Goal: Task Accomplishment & Management: Manage account settings

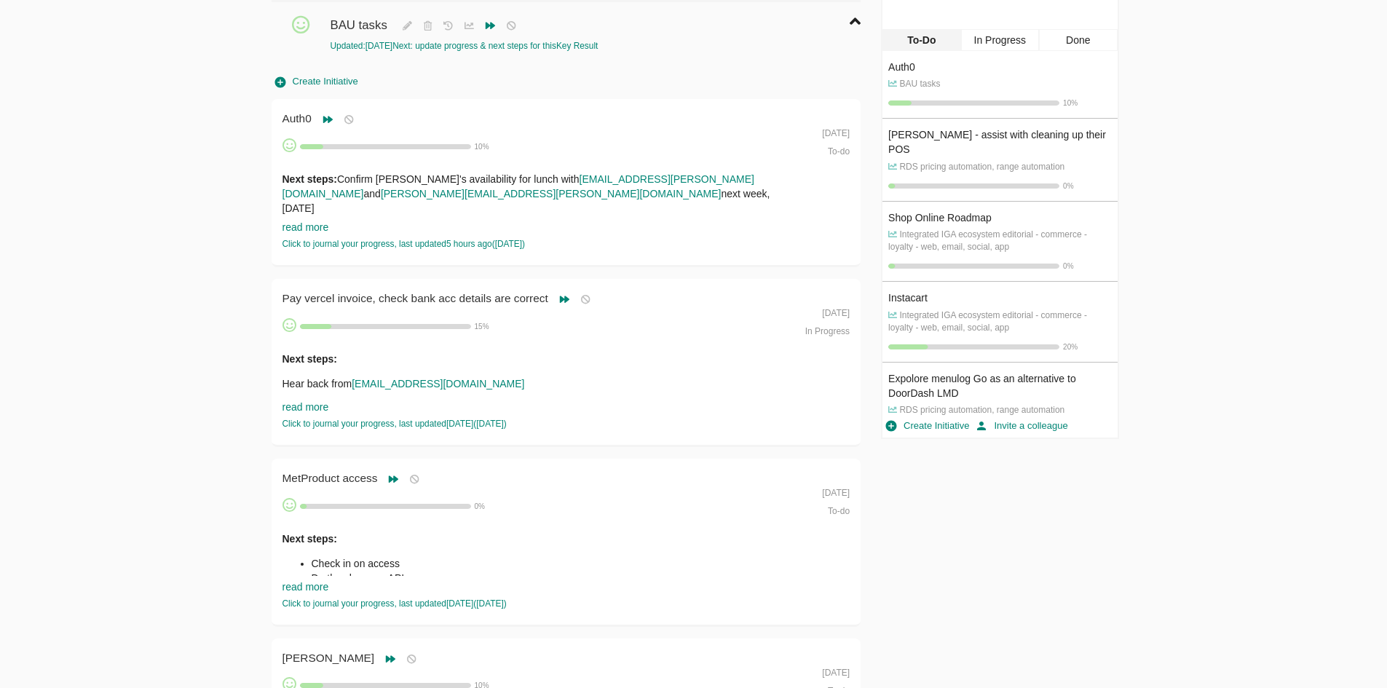
scroll to position [437, 0]
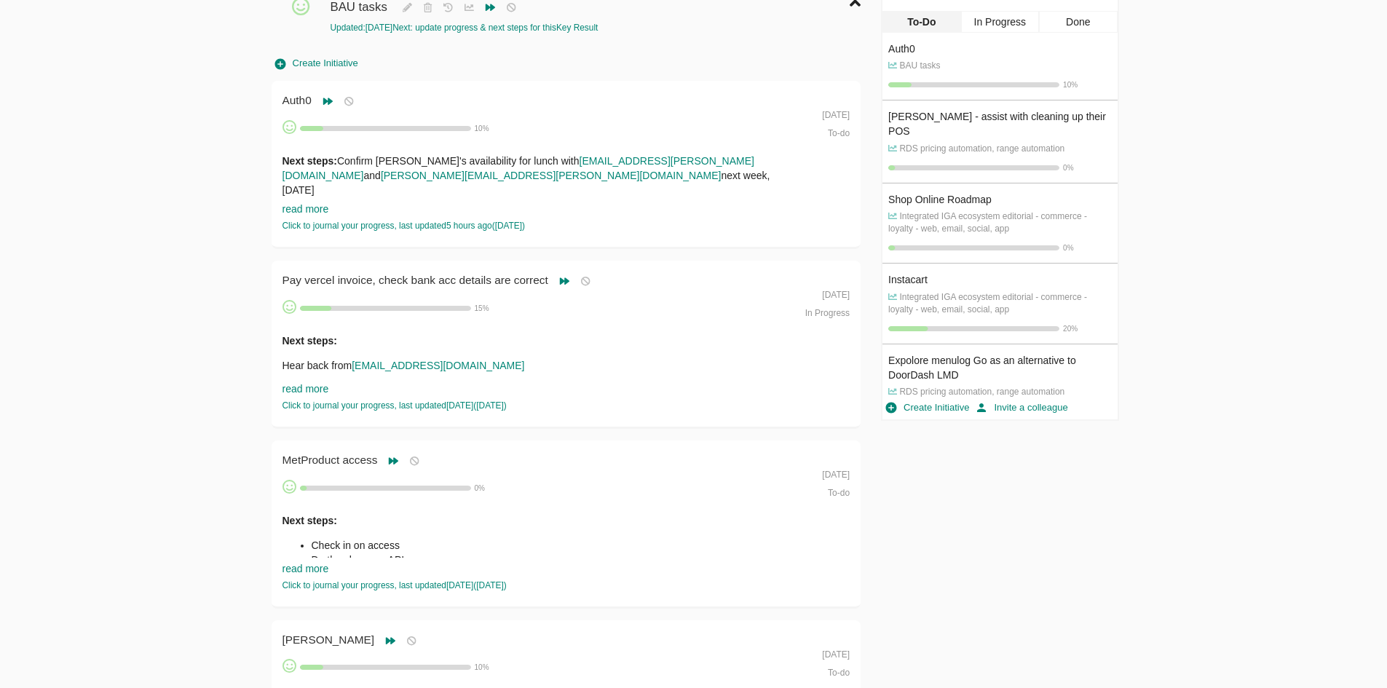
click at [319, 387] on link "read more" at bounding box center [306, 389] width 47 height 12
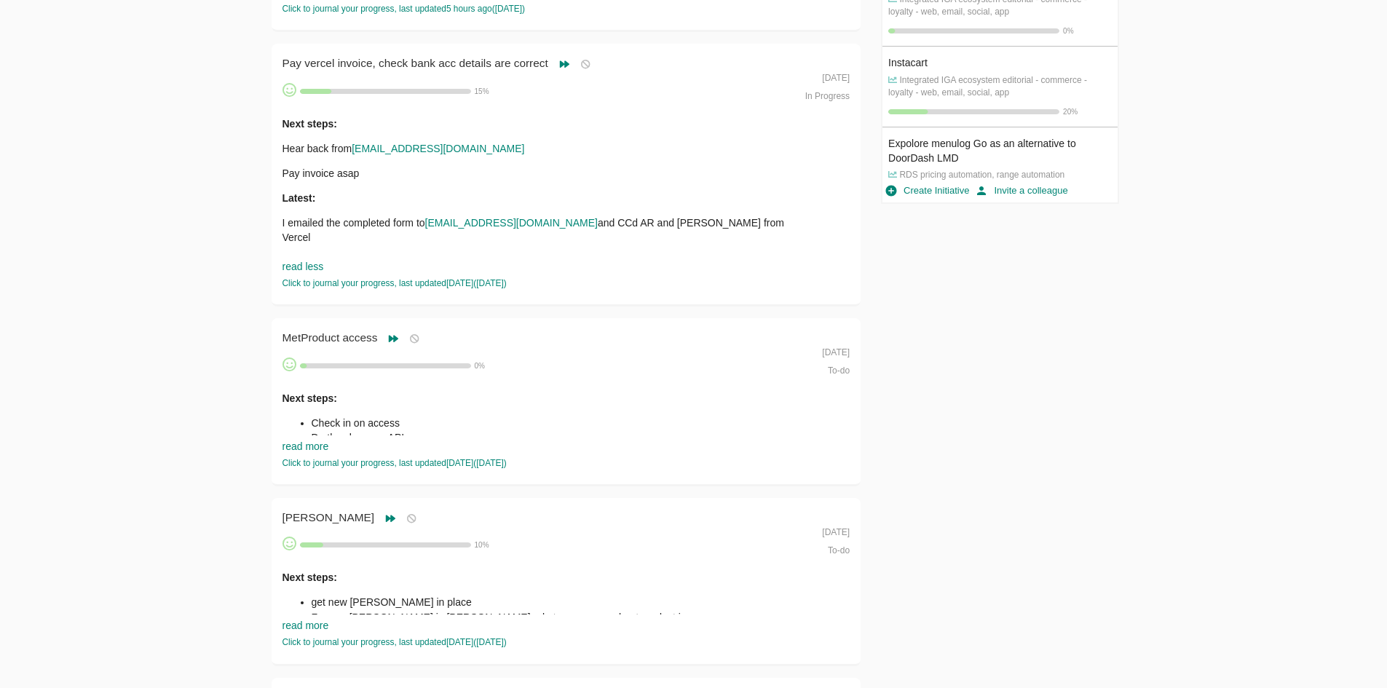
scroll to position [655, 0]
click at [312, 442] on link "read more" at bounding box center [306, 445] width 47 height 12
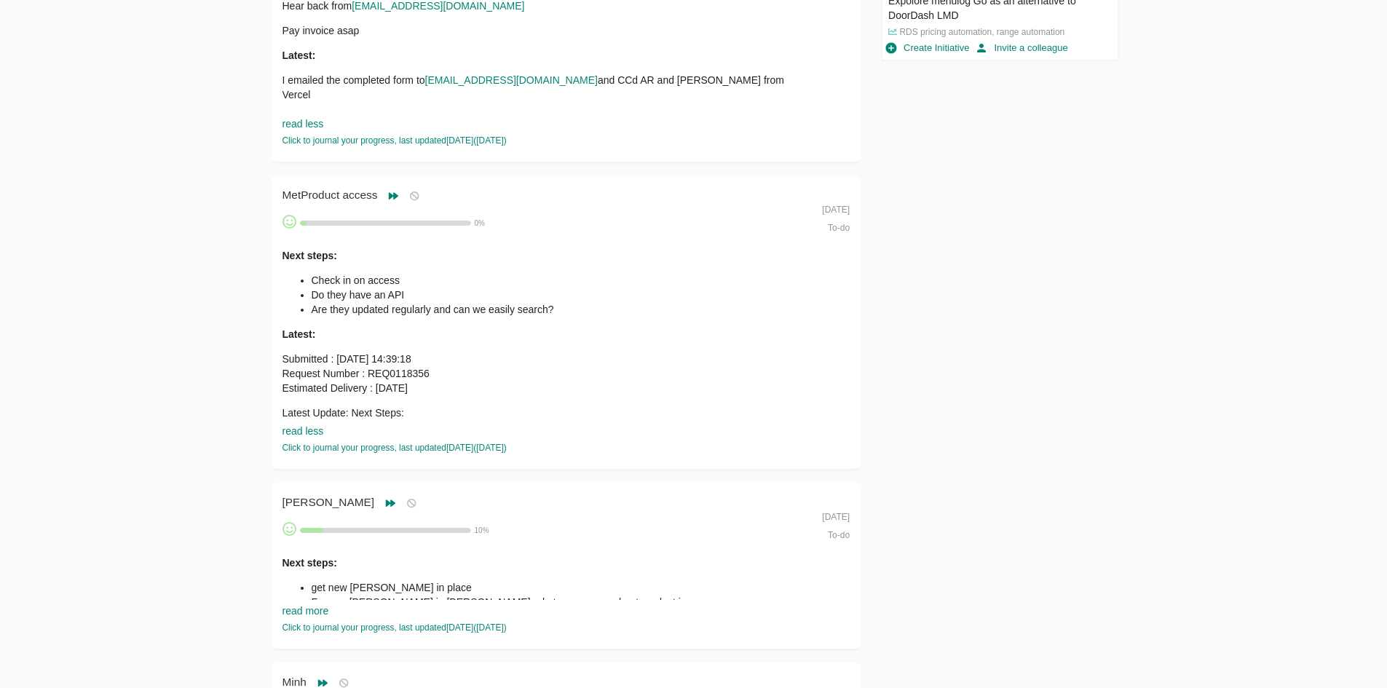
scroll to position [801, 0]
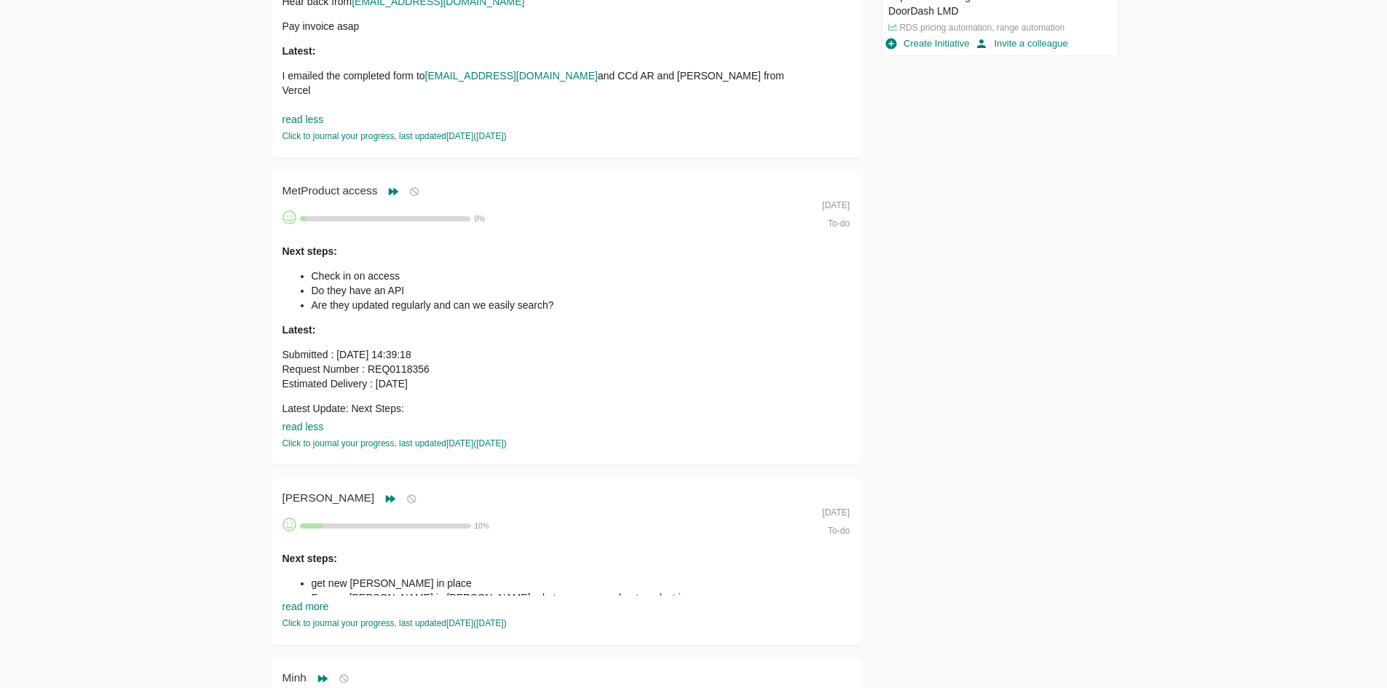
click at [361, 377] on p "Submitted : [DATE] 14:39:18 Request Number : REQ0118356 Estimated Delivery : [D…" at bounding box center [538, 369] width 511 height 44
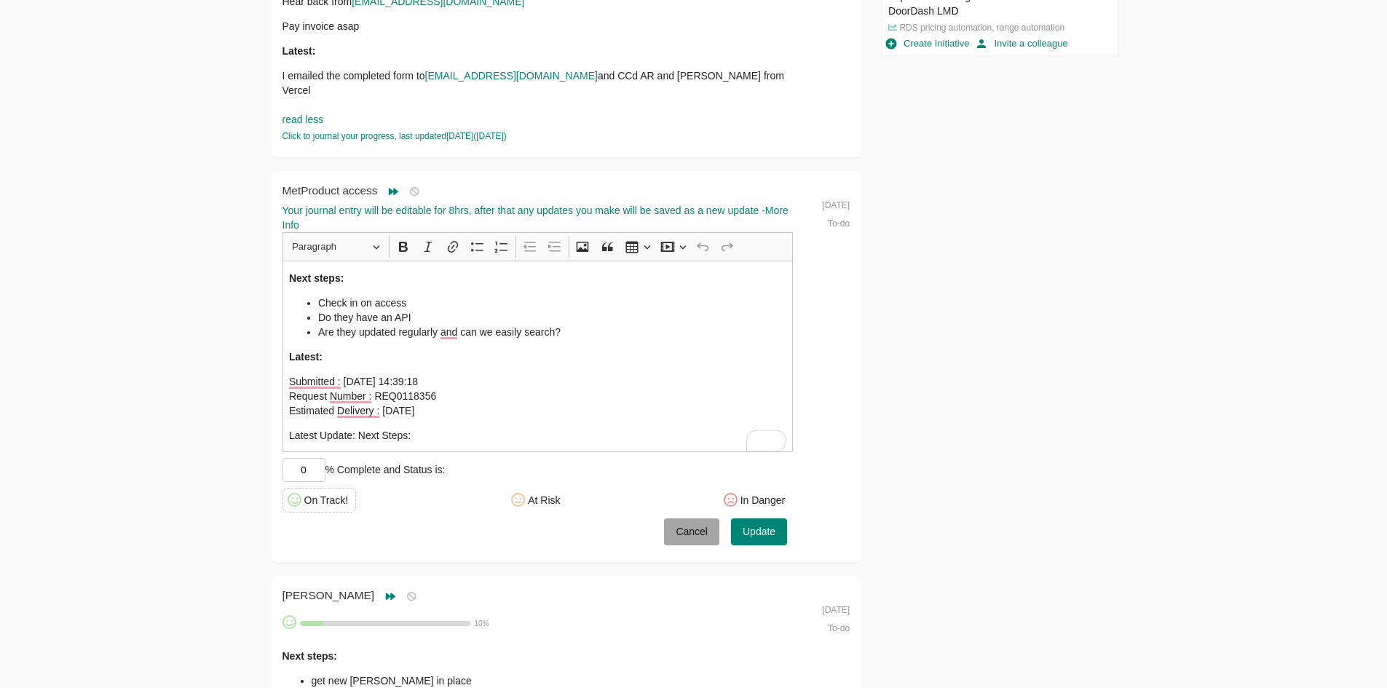
click at [690, 536] on span "Cancel" at bounding box center [692, 532] width 32 height 18
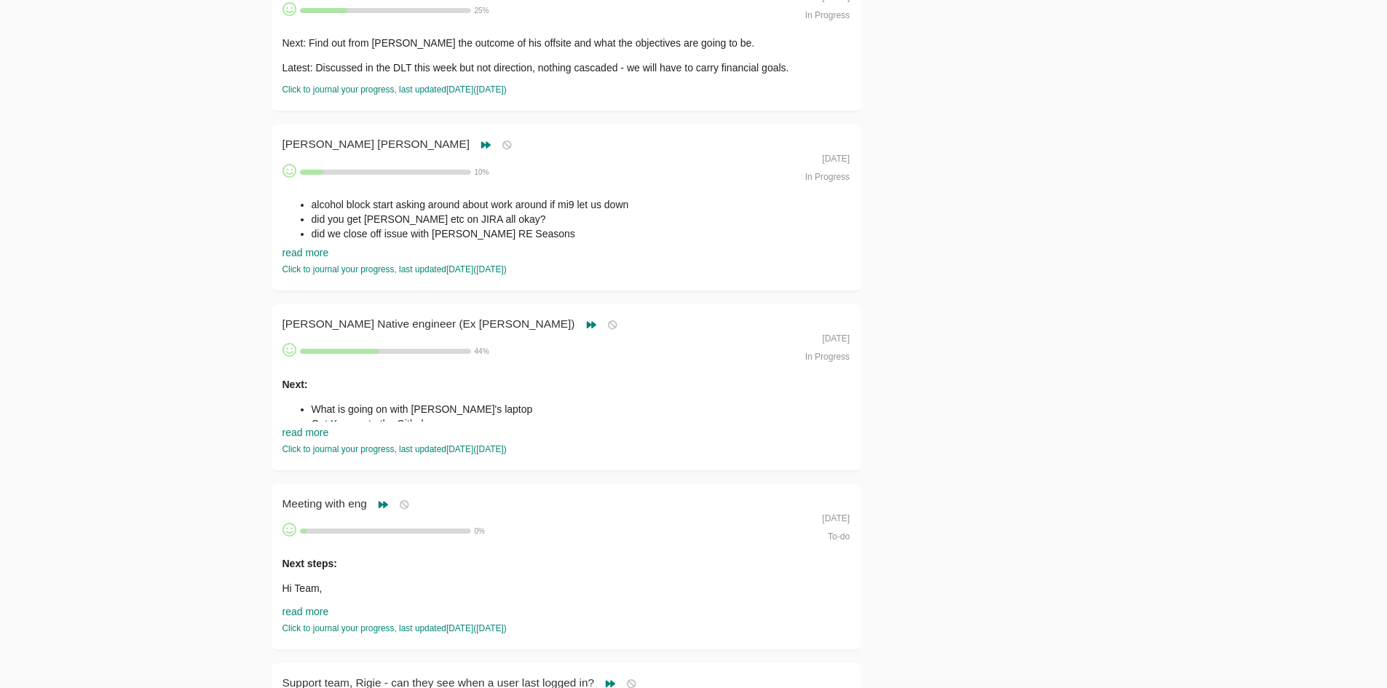
scroll to position [1893, 0]
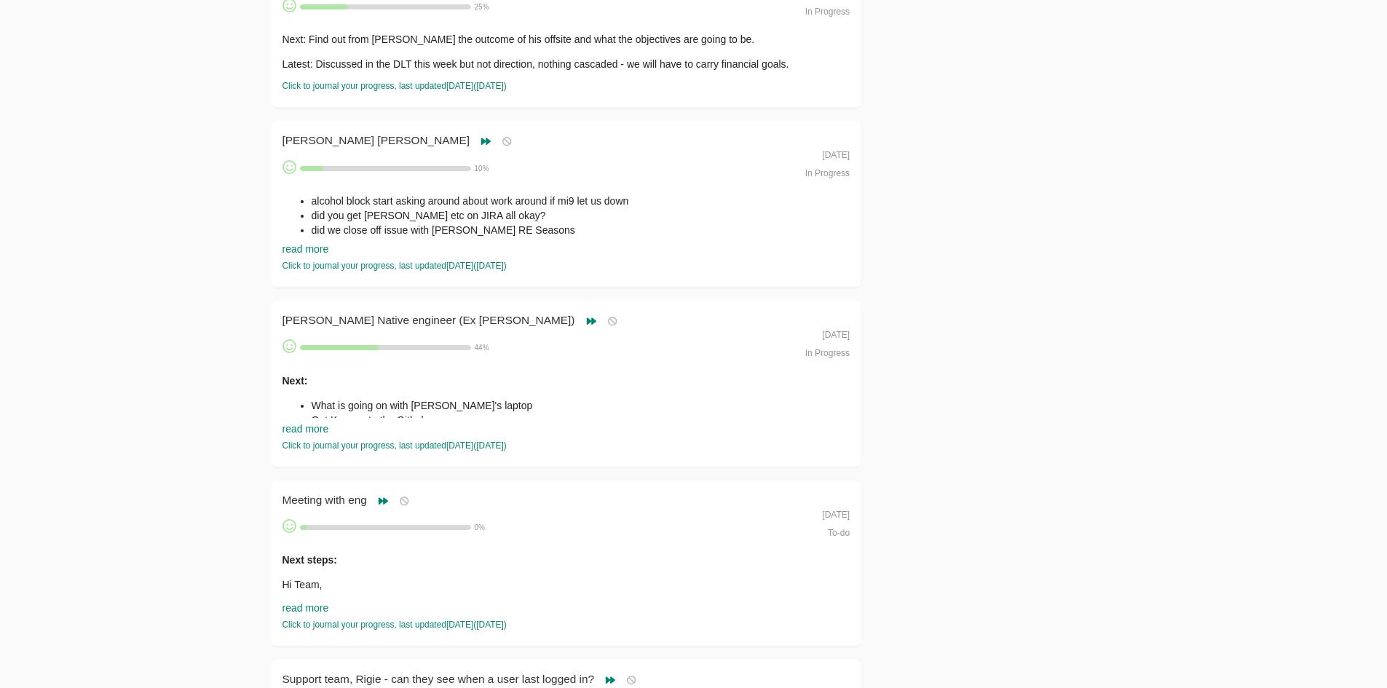
drag, startPoint x: 318, startPoint y: 426, endPoint x: 336, endPoint y: 420, distance: 19.1
click at [318, 426] on link "read more" at bounding box center [306, 429] width 47 height 12
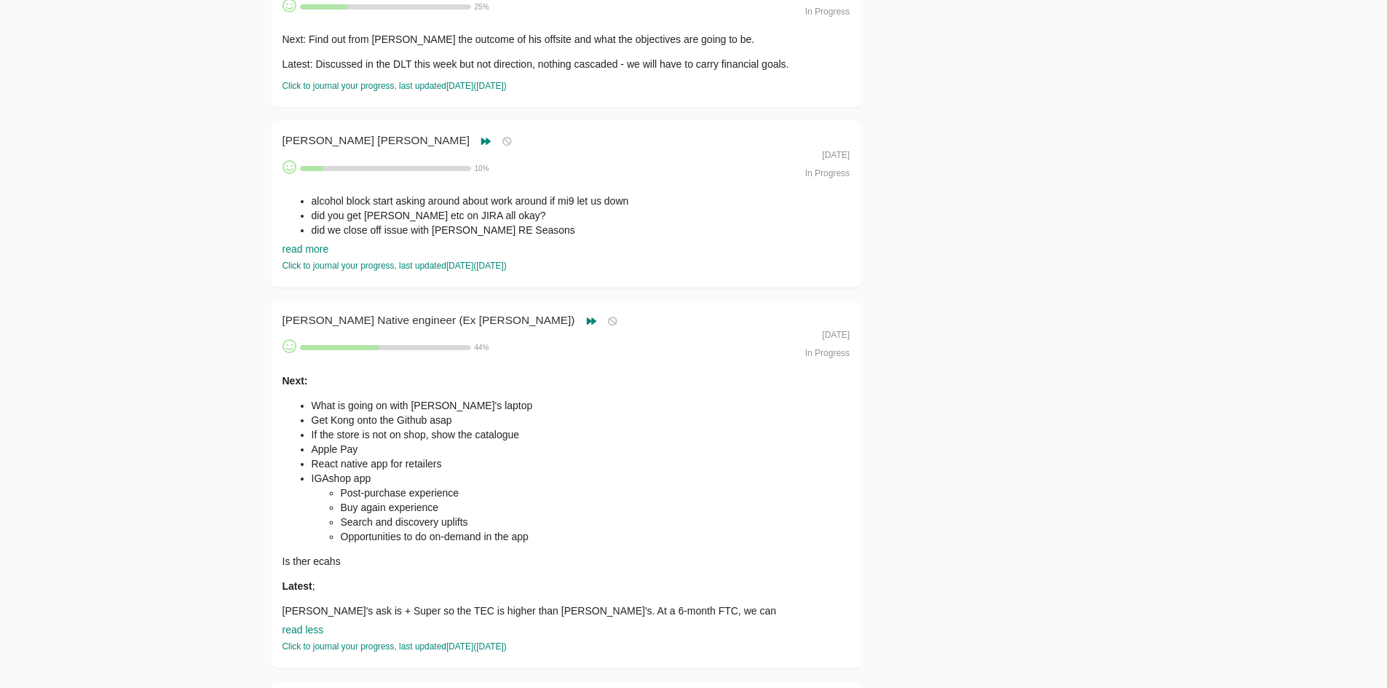
click at [350, 413] on li "Get Kong onto the Github asap" at bounding box center [553, 420] width 482 height 15
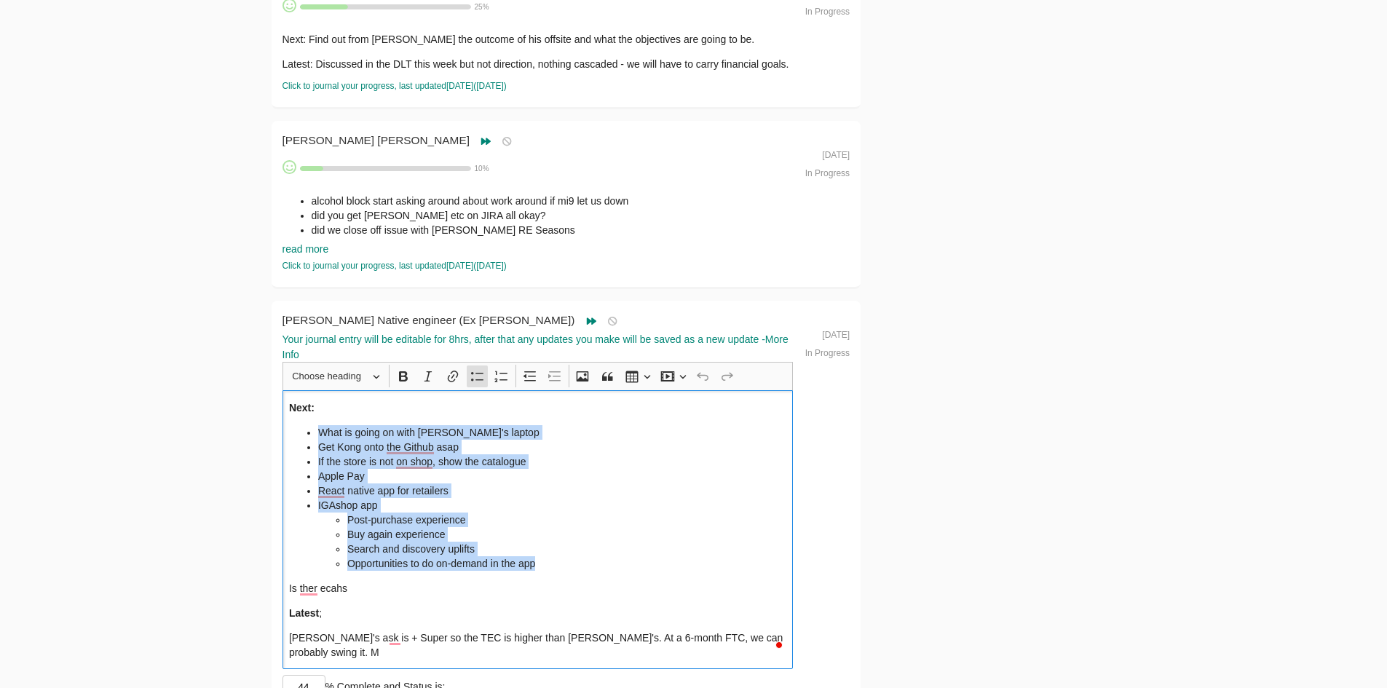
drag, startPoint x: 541, startPoint y: 551, endPoint x: 272, endPoint y: 436, distance: 292.3
click at [272, 436] on div "[PERSON_NAME] Native engineer (Ex [PERSON_NAME]) [PERSON_NAME] Native engineer …" at bounding box center [567, 541] width 590 height 481
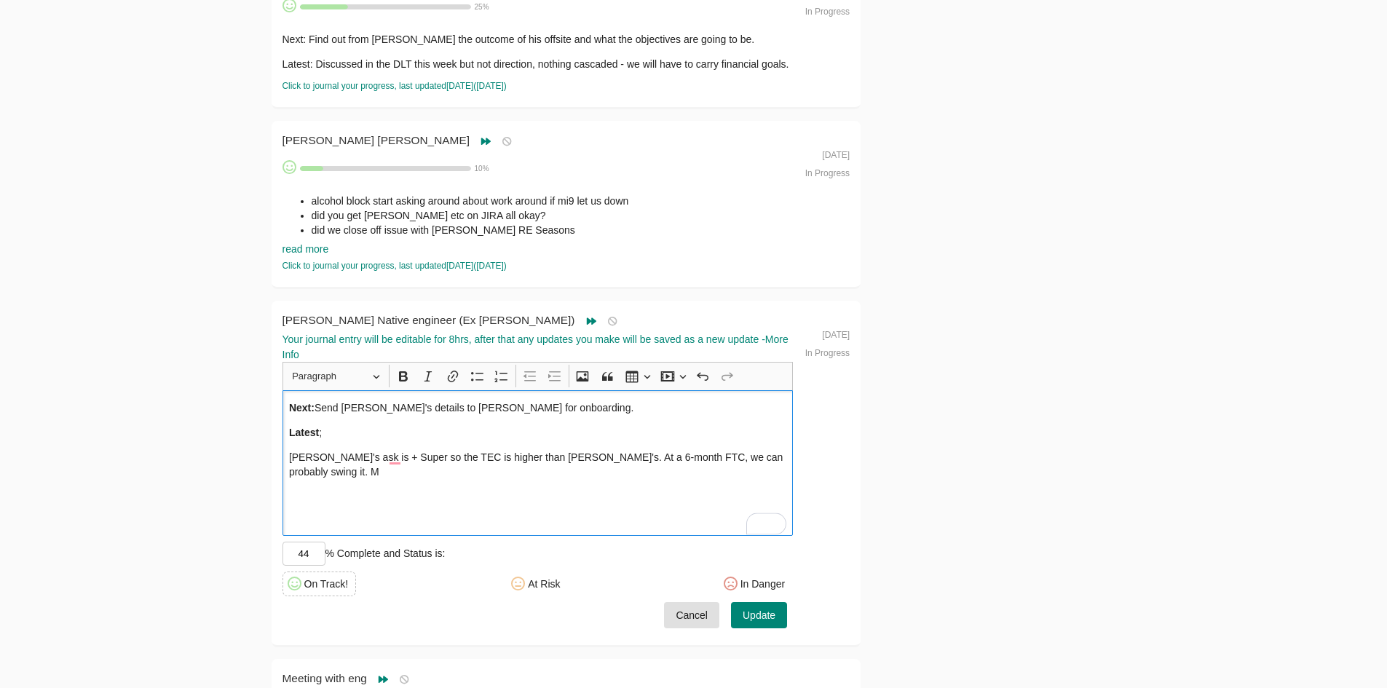
click at [550, 452] on p "[PERSON_NAME]'s ask is + Super so the TEC is higher than [PERSON_NAME]'s. At a …" at bounding box center [537, 464] width 497 height 29
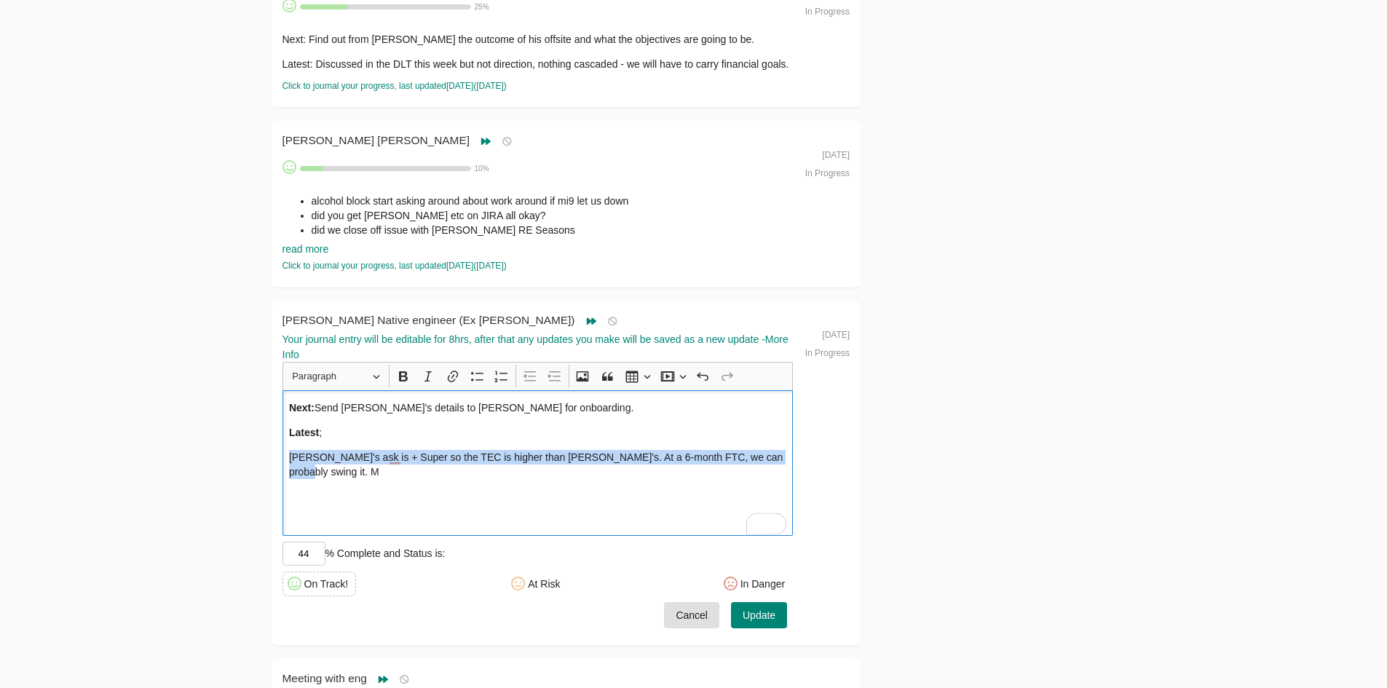
click at [550, 452] on p "[PERSON_NAME]'s ask is + Super so the TEC is higher than [PERSON_NAME]'s. At a …" at bounding box center [537, 464] width 497 height 29
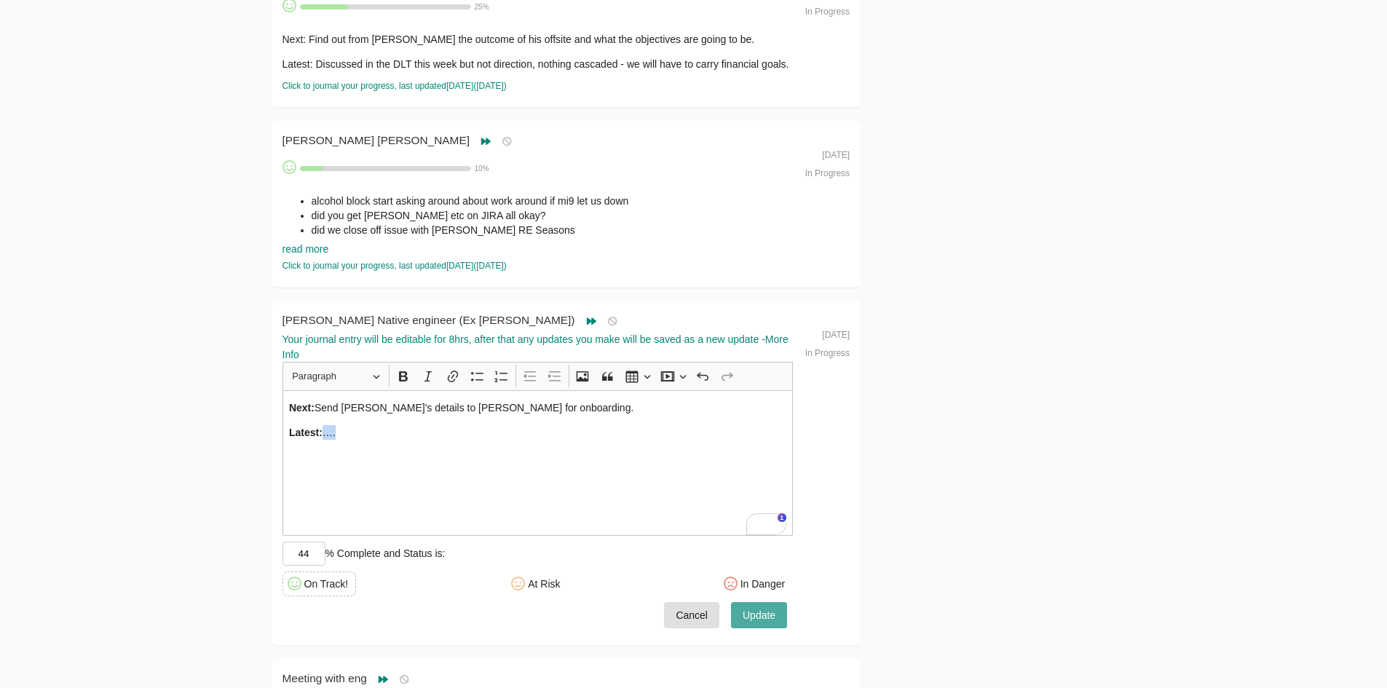
click at [750, 612] on span "Update" at bounding box center [759, 616] width 33 height 18
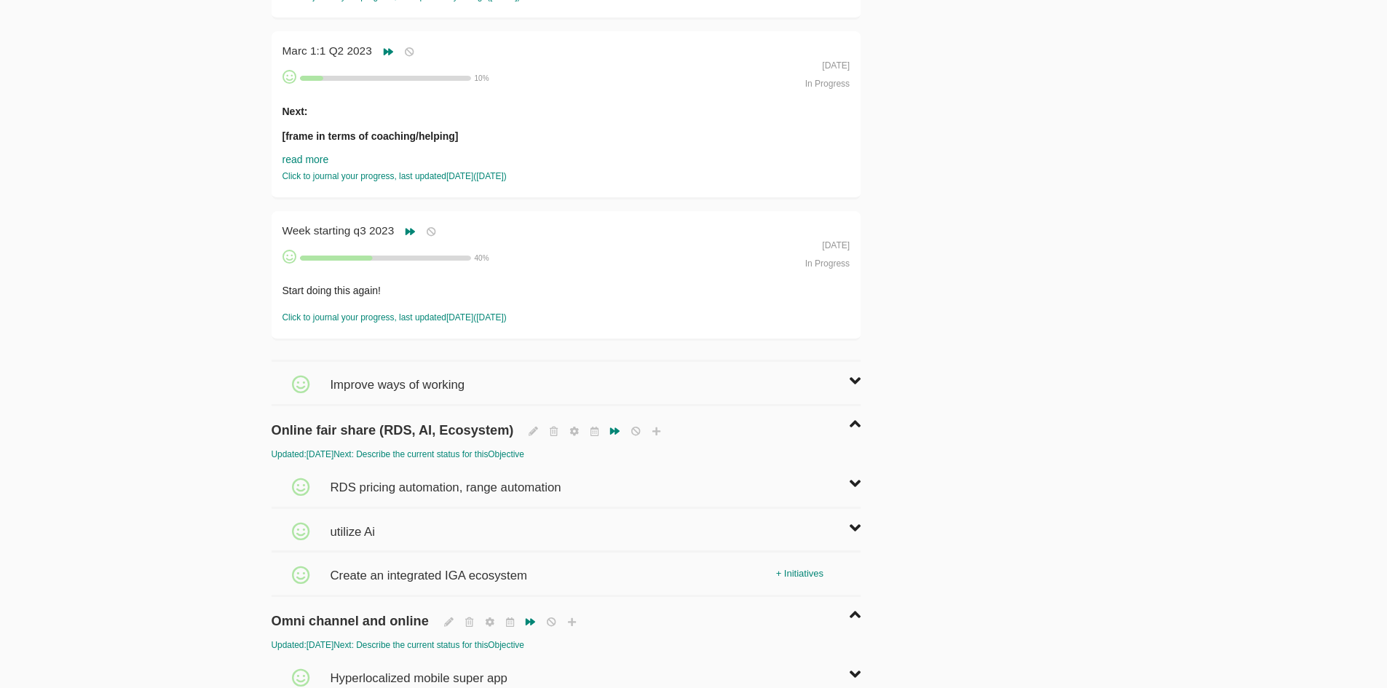
scroll to position [6549, 0]
